Goal: Find specific page/section: Find specific page/section

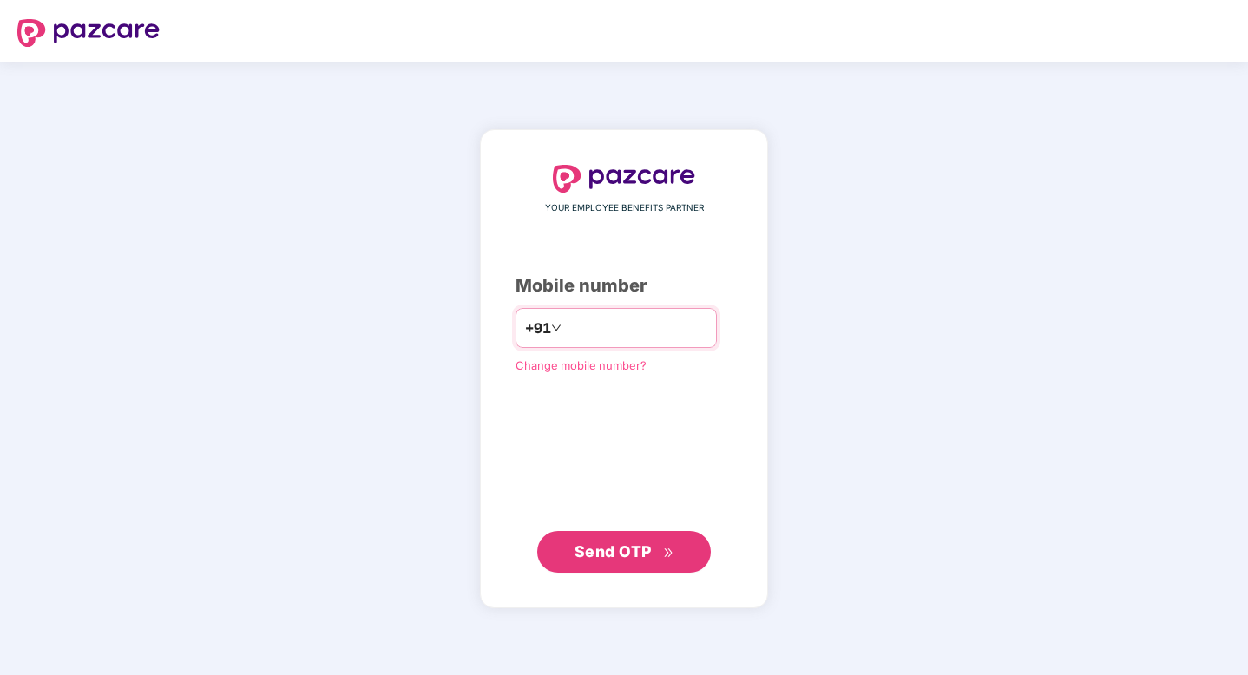
type input "**********"
click at [607, 577] on div "**********" at bounding box center [624, 368] width 288 height 477
click at [607, 561] on span "Send OTP" at bounding box center [625, 551] width 100 height 24
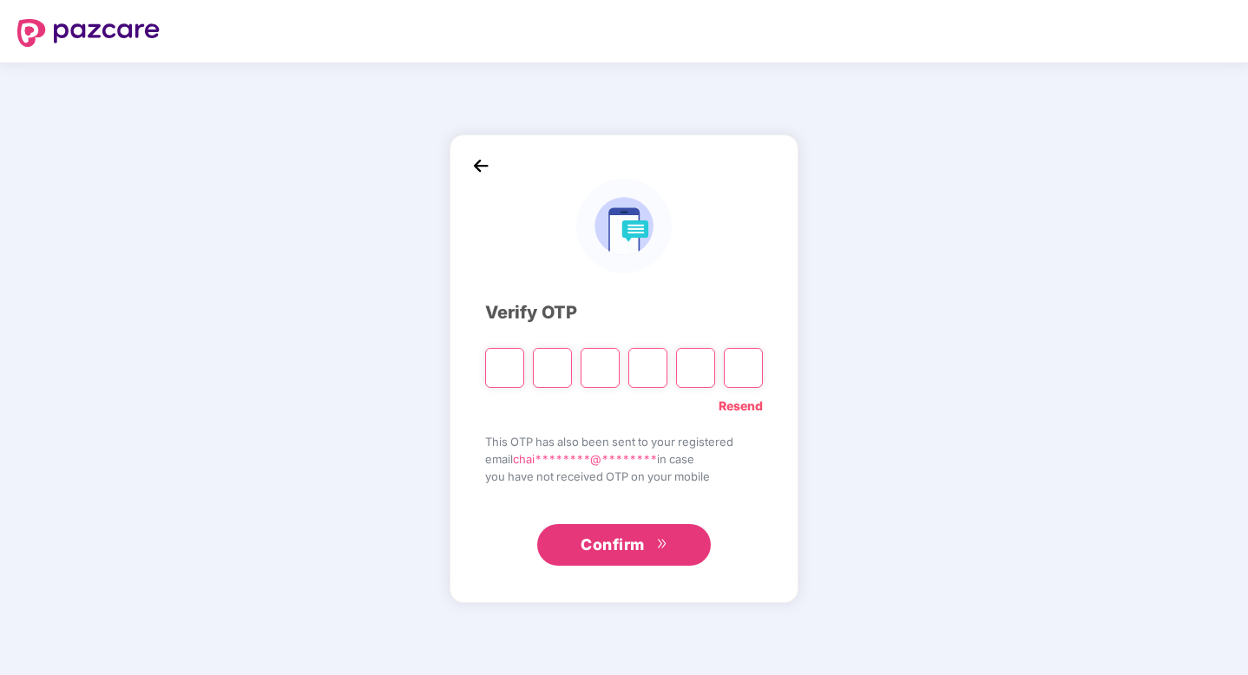
type input "*"
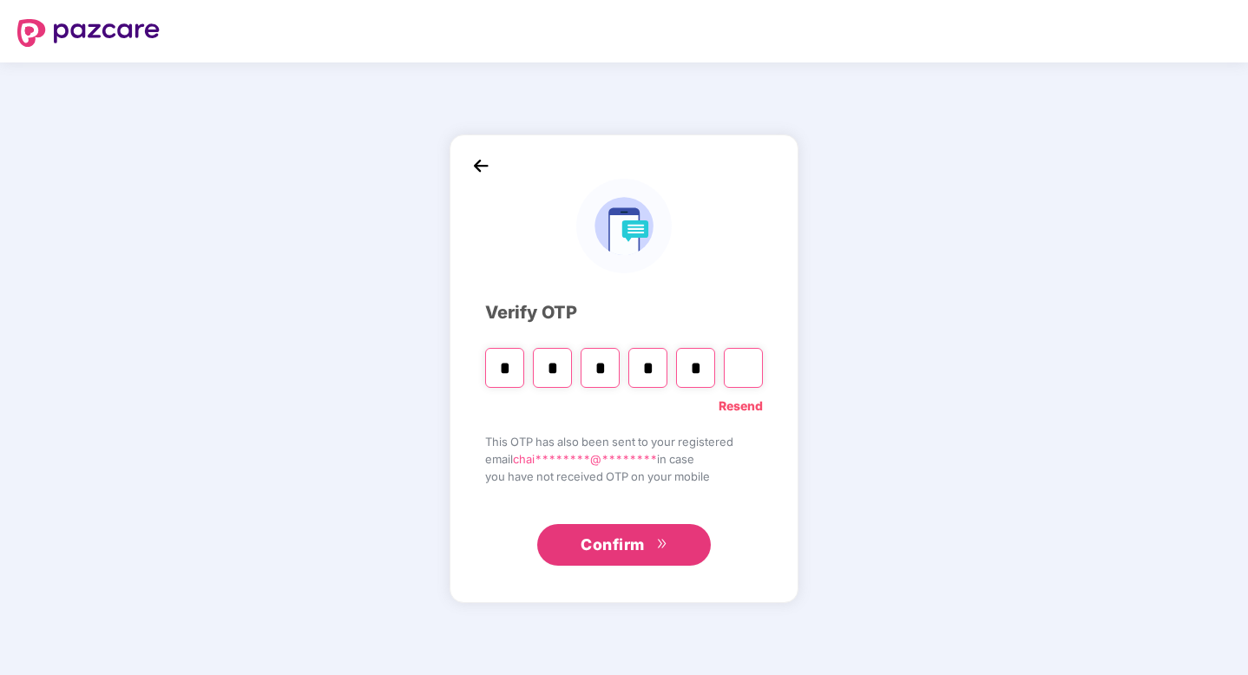
type input "*"
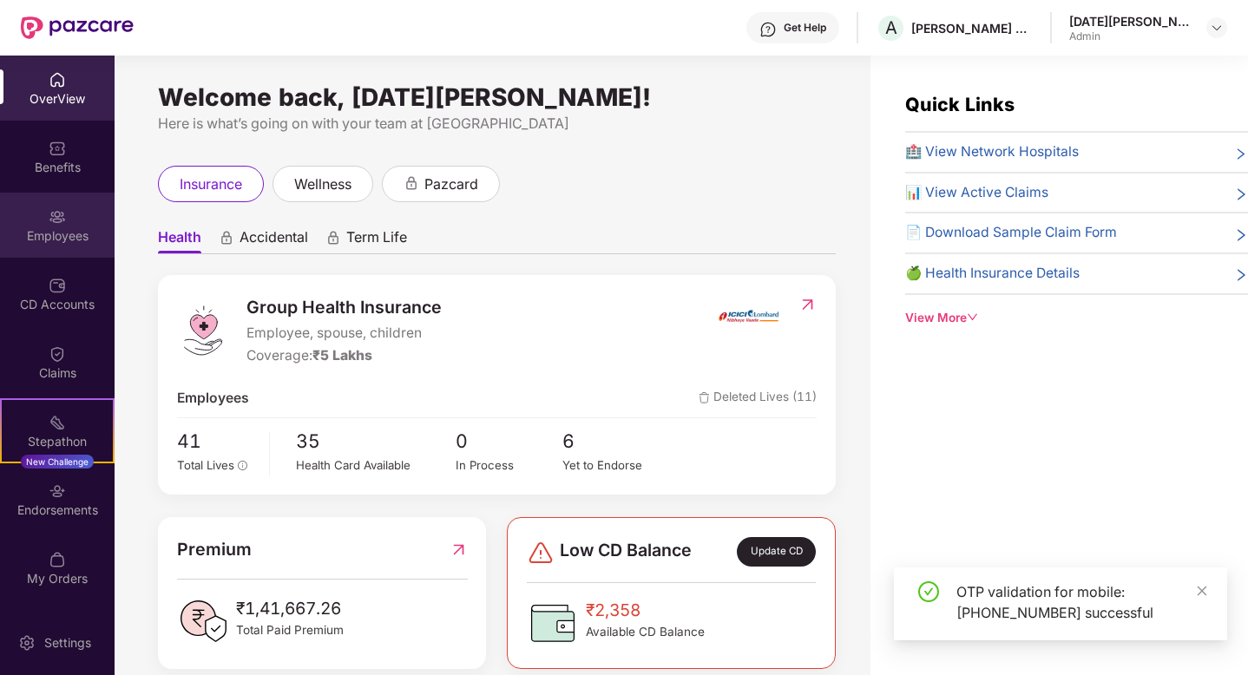
click at [73, 227] on div "Employees" at bounding box center [57, 235] width 115 height 17
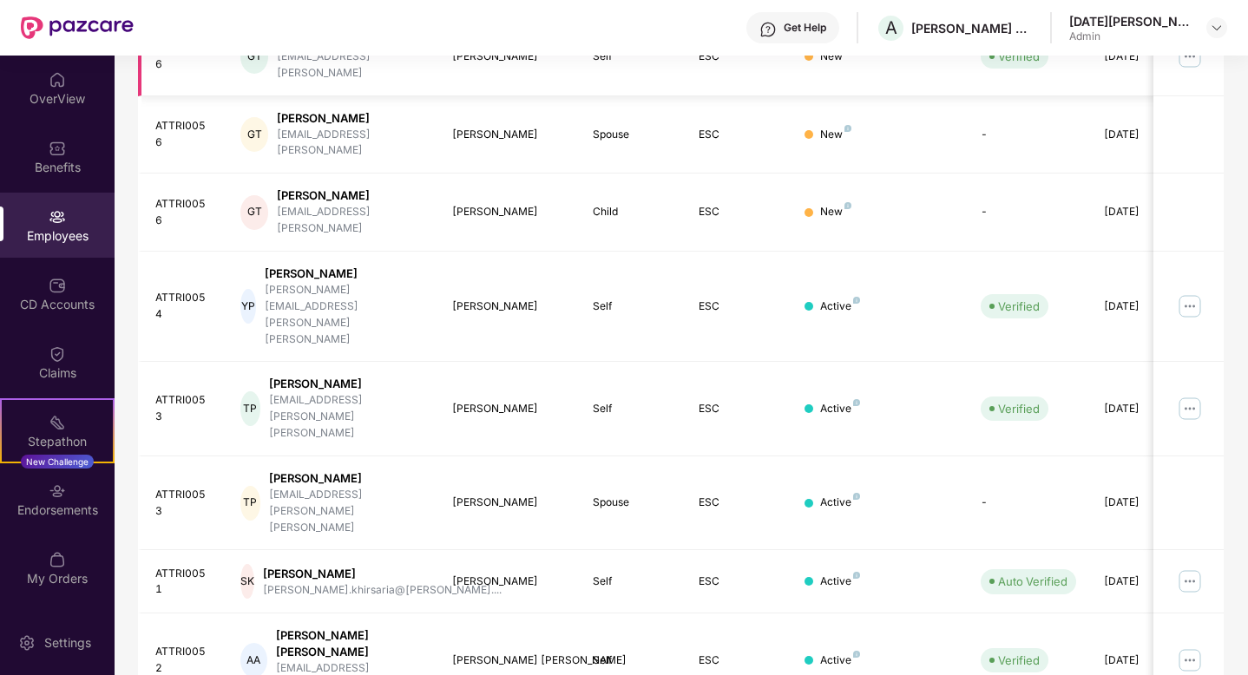
scroll to position [392, 0]
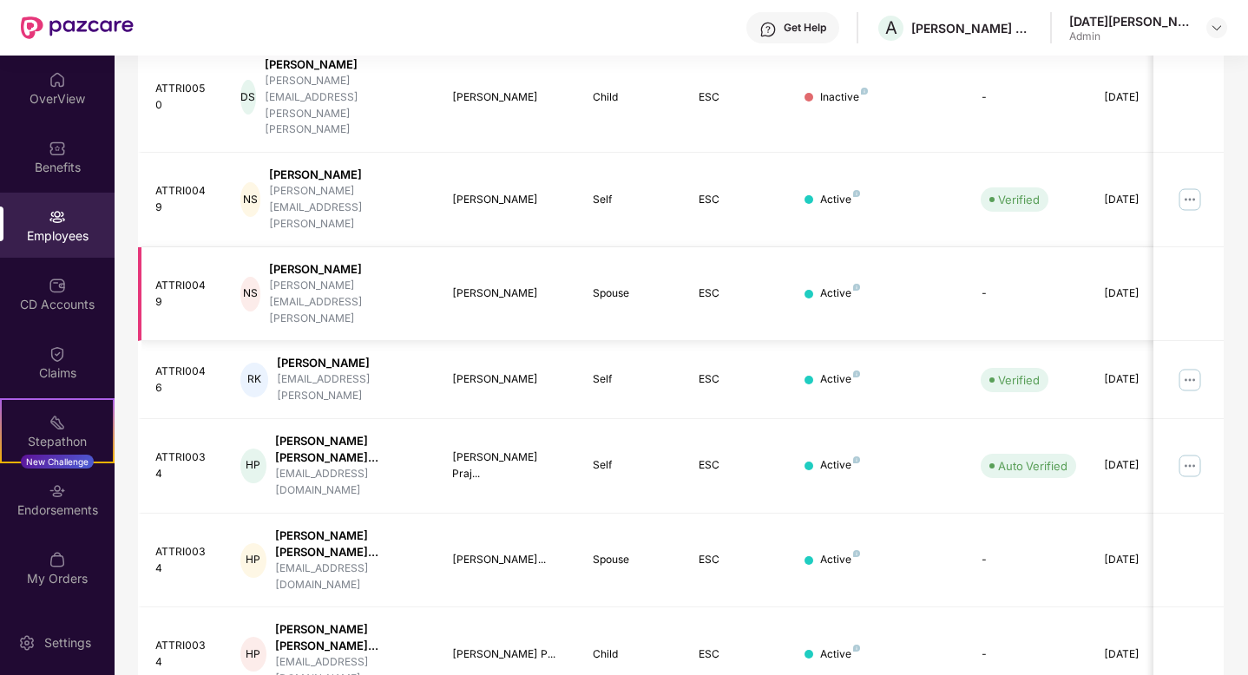
scroll to position [450, 0]
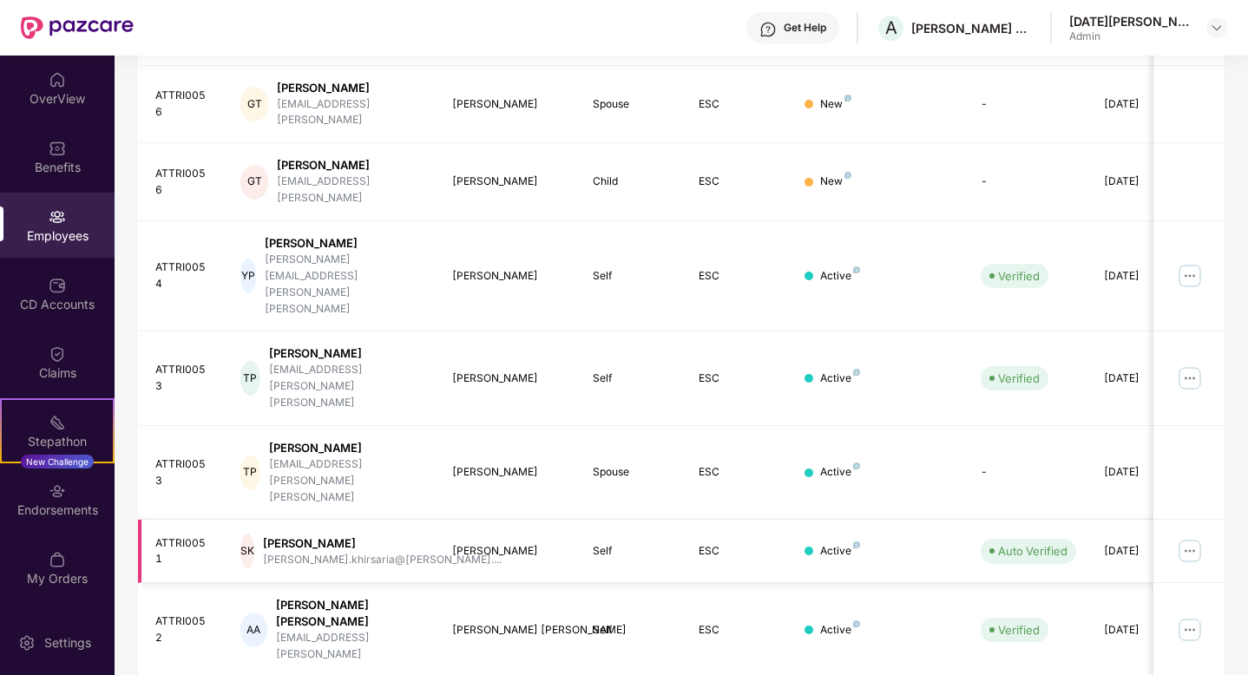
scroll to position [392, 0]
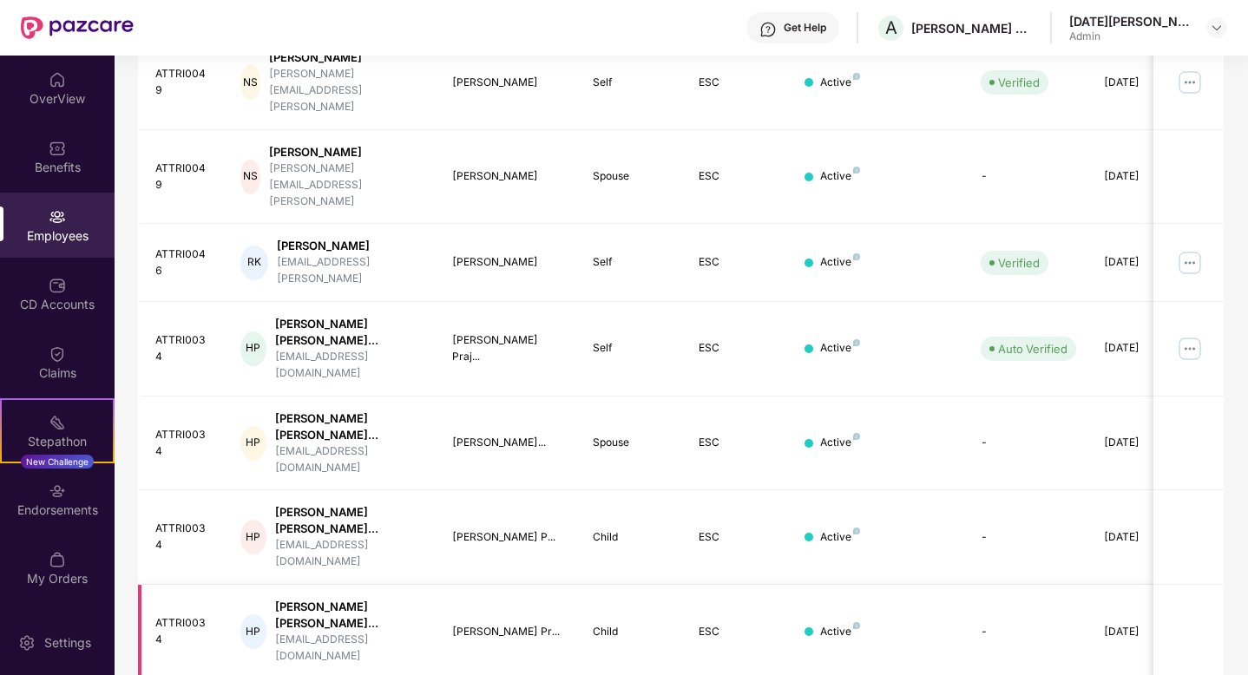
scroll to position [450, 0]
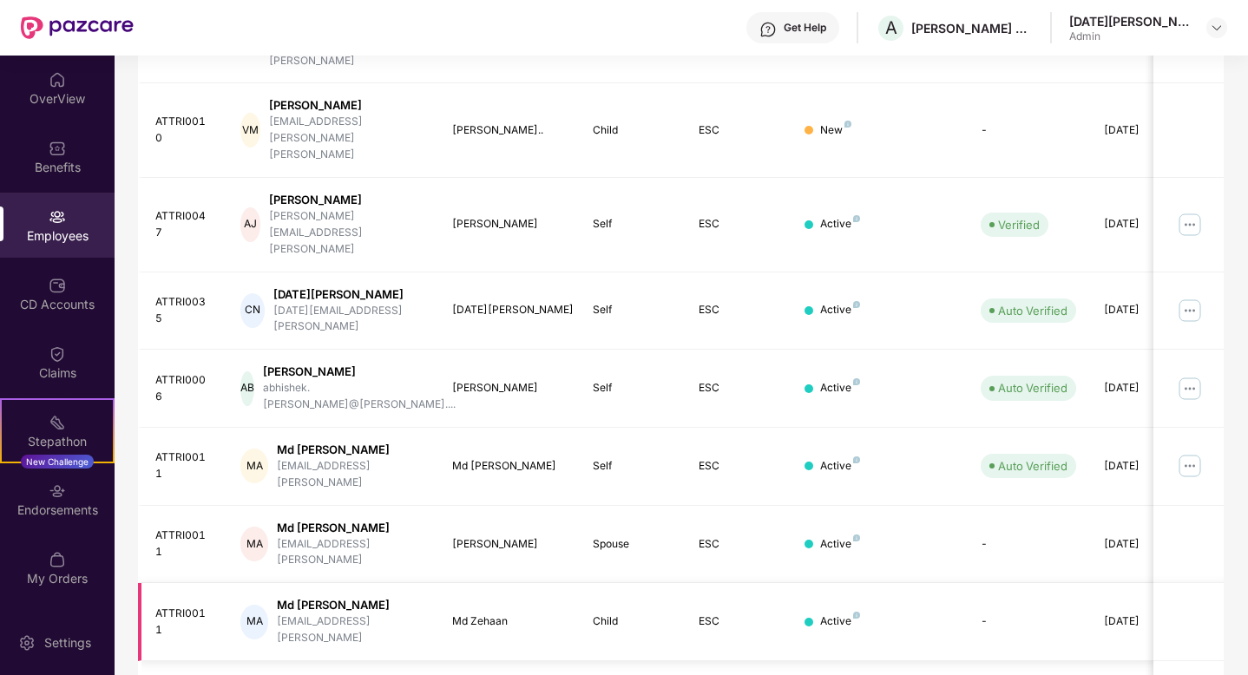
scroll to position [392, 0]
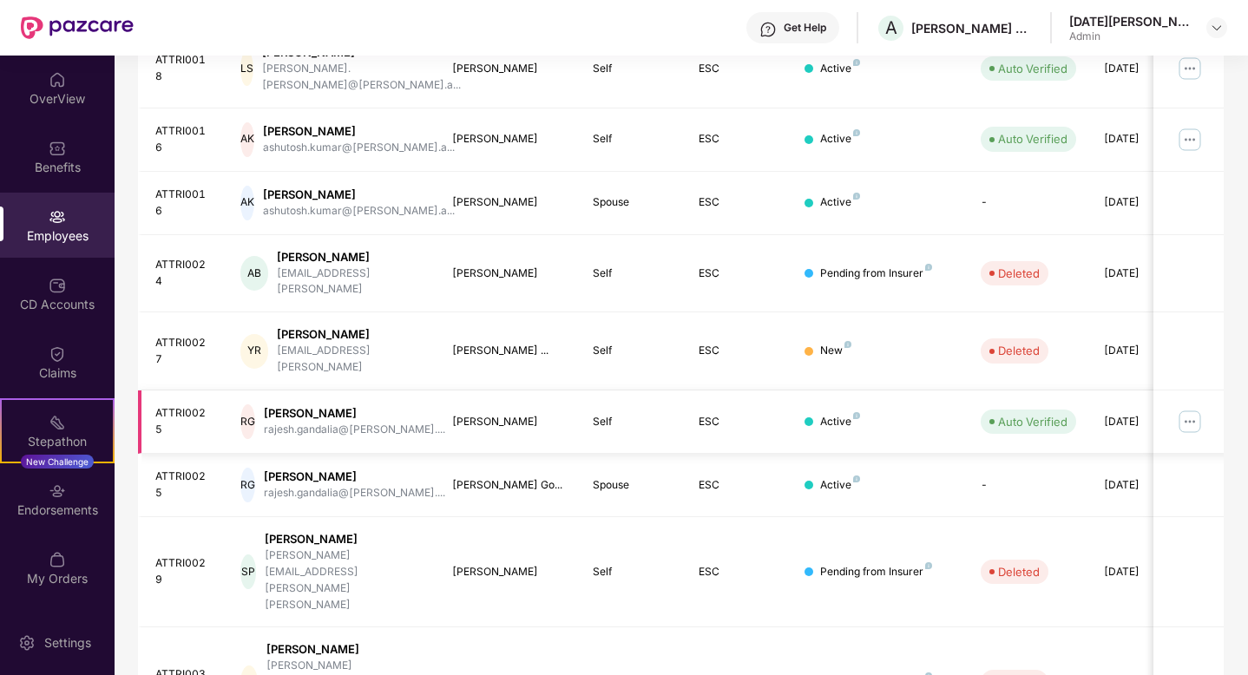
scroll to position [406, 0]
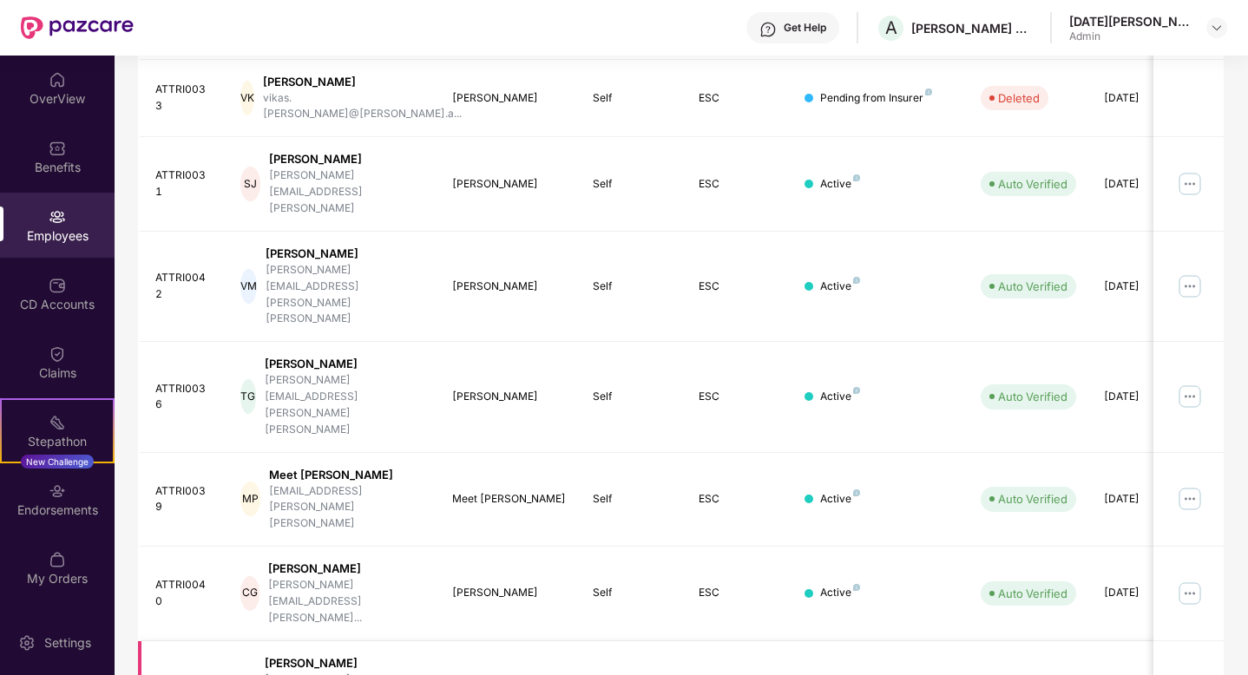
scroll to position [392, 0]
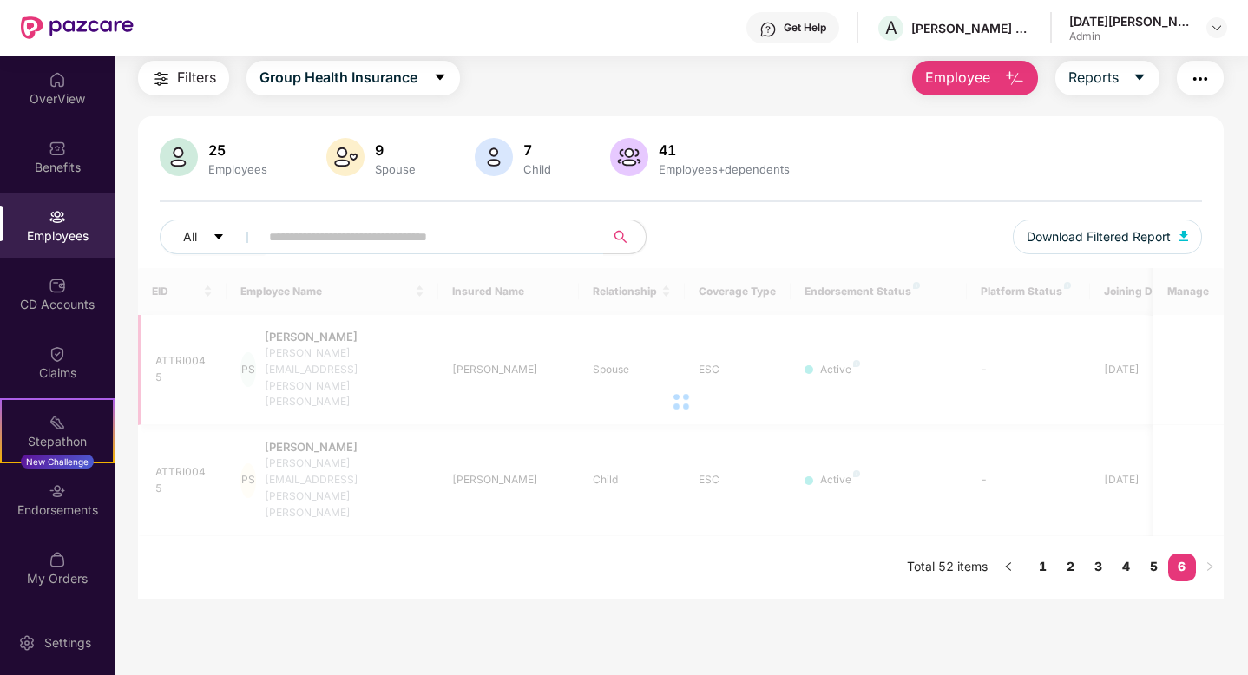
scroll to position [56, 0]
